Goal: Information Seeking & Learning: Learn about a topic

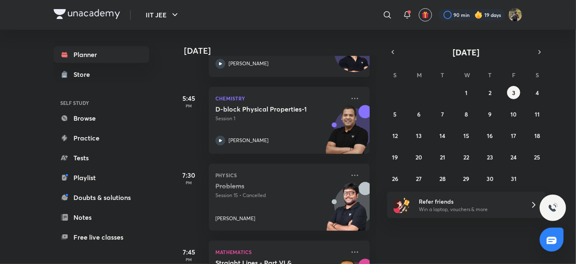
scroll to position [1070, 0]
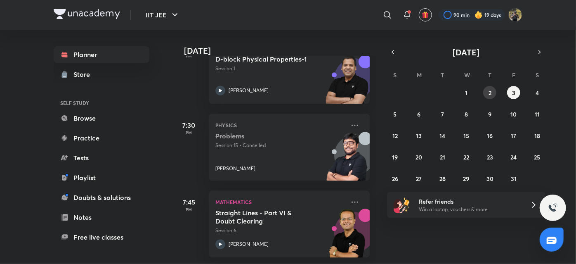
click at [487, 95] on button "2" at bounding box center [489, 92] width 13 height 13
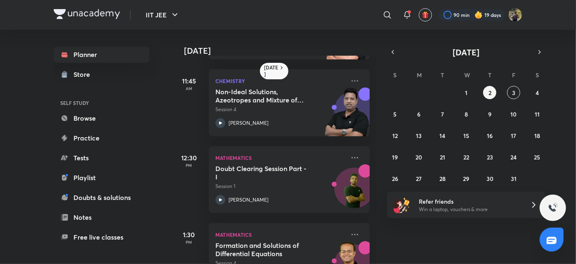
scroll to position [374, 0]
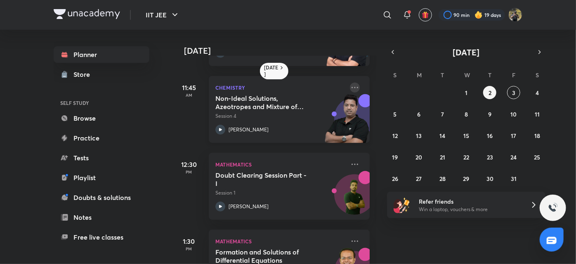
click at [353, 88] on icon at bounding box center [355, 88] width 10 height 10
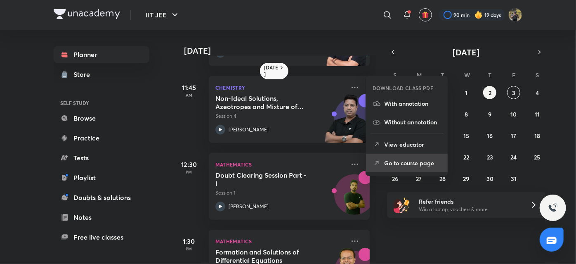
click at [397, 161] on p "Go to course page" at bounding box center [412, 163] width 57 height 9
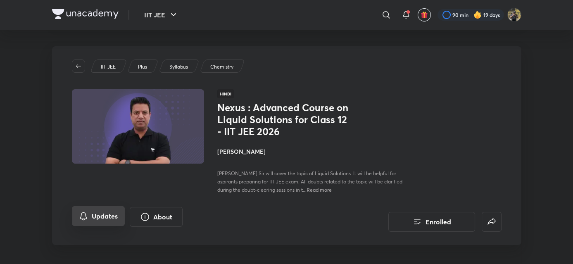
click at [101, 223] on button "Updates" at bounding box center [98, 216] width 53 height 20
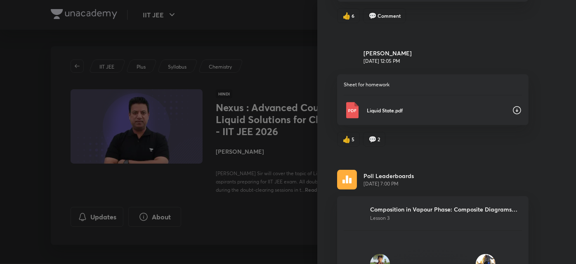
scroll to position [201, 0]
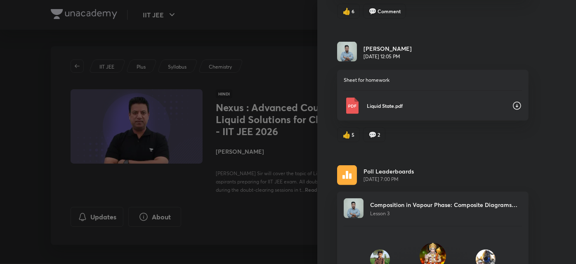
click at [371, 109] on p "Liquid State.pdf" at bounding box center [436, 105] width 139 height 7
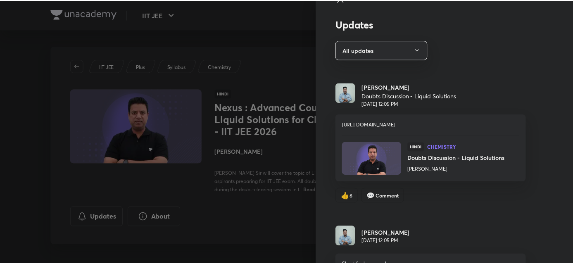
scroll to position [0, 0]
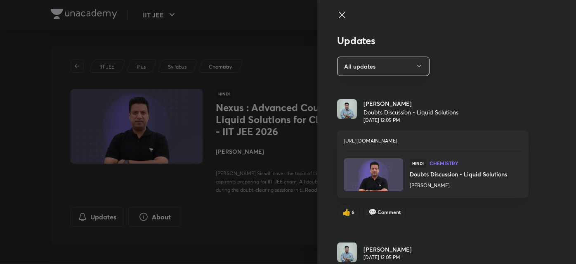
click at [433, 185] on div "Hindi Chemistry Doubts Discussion - Liquid Solutions [PERSON_NAME]" at bounding box center [458, 174] width 97 height 33
click at [425, 178] on h6 "Doubts Discussion - Liquid Solutions" at bounding box center [458, 174] width 97 height 9
